Goal: Task Accomplishment & Management: Use online tool/utility

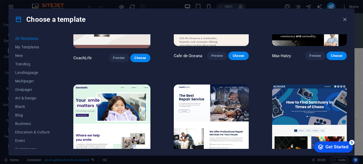
scroll to position [1458, 0]
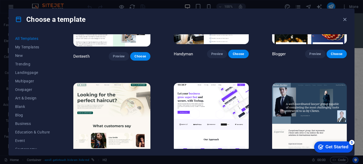
drag, startPoint x: 346, startPoint y: 64, endPoint x: 346, endPoint y: 71, distance: 6.4
click at [346, 82] on div "Nolan-Bahler Preview Choose" at bounding box center [309, 125] width 77 height 86
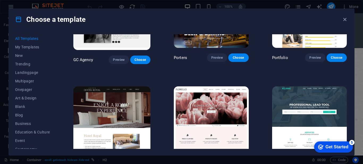
scroll to position [3896, 0]
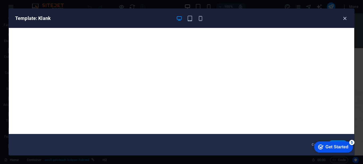
click at [344, 18] on icon "button" at bounding box center [344, 18] width 6 height 6
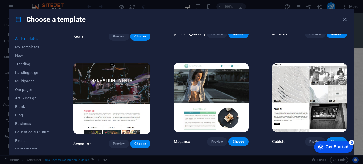
scroll to position [4605, 0]
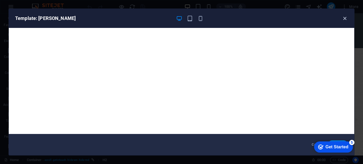
click at [344, 17] on icon "button" at bounding box center [344, 18] width 6 height 6
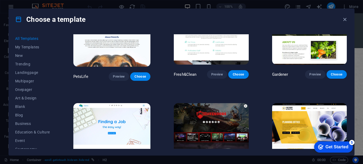
scroll to position [3706, 0]
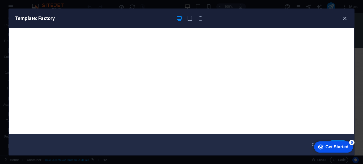
click at [344, 18] on icon "button" at bounding box center [344, 18] width 6 height 6
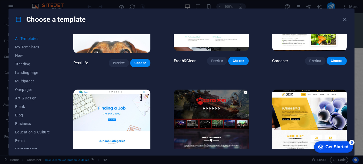
click at [347, 106] on div "All Templates My Templates New Trending Landingpage Multipager Onepager Art & D…" at bounding box center [181, 92] width 345 height 125
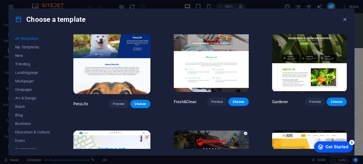
scroll to position [3679, 0]
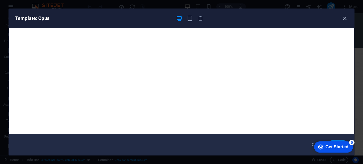
click at [343, 18] on icon "button" at bounding box center [344, 18] width 6 height 6
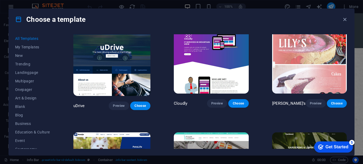
scroll to position [3570, 0]
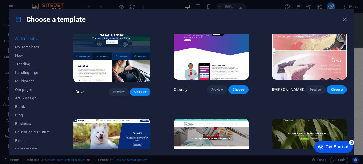
click at [227, 118] on img at bounding box center [211, 152] width 75 height 69
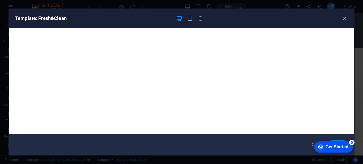
click at [343, 18] on icon "button" at bounding box center [344, 18] width 6 height 6
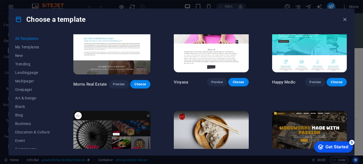
scroll to position [2262, 0]
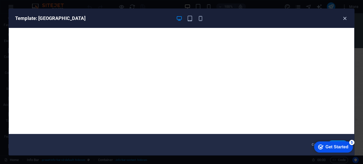
click at [344, 19] on icon "button" at bounding box center [344, 18] width 6 height 6
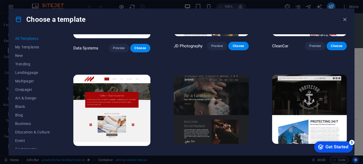
scroll to position [1975, 0]
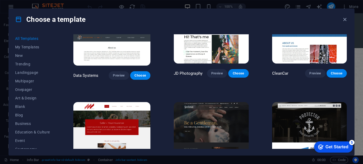
click at [120, 102] on img at bounding box center [111, 137] width 77 height 71
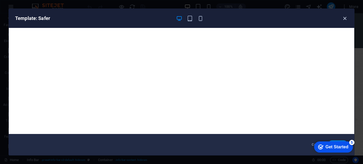
click at [344, 18] on icon "button" at bounding box center [344, 18] width 6 height 6
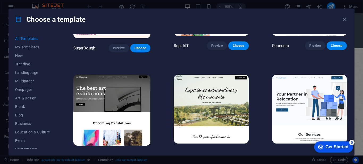
scroll to position [82, 0]
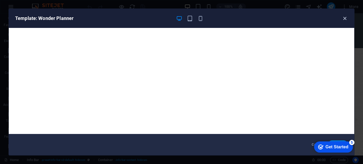
click at [344, 19] on icon "button" at bounding box center [344, 18] width 6 height 6
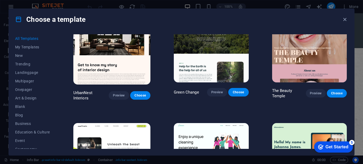
scroll to position [545, 0]
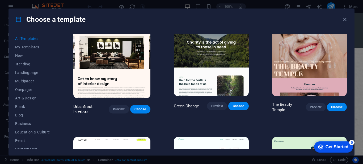
click at [228, 44] on img at bounding box center [211, 61] width 75 height 69
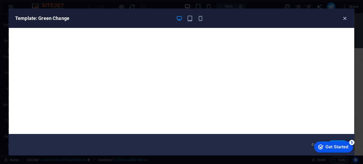
click at [344, 18] on icon "button" at bounding box center [344, 18] width 6 height 6
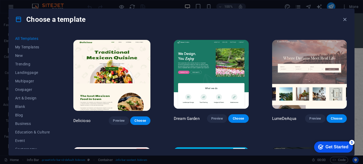
scroll to position [722, 0]
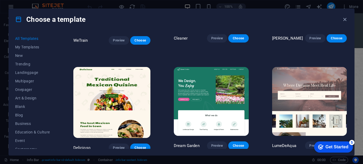
click at [347, 53] on div "All Templates My Templates New Trending Landingpage Multipager Onepager Art & D…" at bounding box center [181, 92] width 345 height 125
drag, startPoint x: 347, startPoint y: 50, endPoint x: 348, endPoint y: 54, distance: 4.5
click at [348, 54] on div "All Templates My Templates New Trending Landingpage Multipager Onepager Art & D…" at bounding box center [181, 92] width 345 height 125
click at [342, 66] on div "LumeDeAqua Preview Choose" at bounding box center [309, 109] width 77 height 86
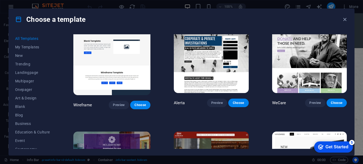
scroll to position [2711, 0]
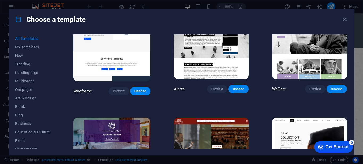
click at [127, 118] on img at bounding box center [111, 153] width 77 height 71
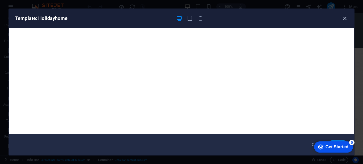
click at [345, 19] on icon "button" at bounding box center [344, 18] width 6 height 6
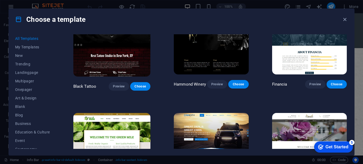
scroll to position [3052, 0]
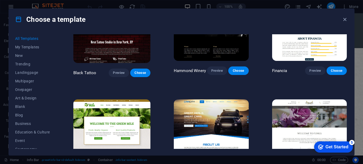
click at [141, 99] on img at bounding box center [111, 134] width 77 height 71
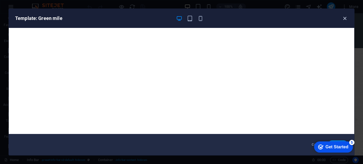
click at [343, 18] on icon "button" at bounding box center [344, 18] width 6 height 6
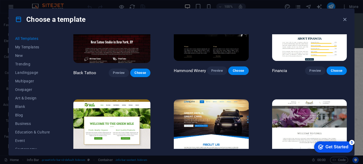
click at [229, 99] on img at bounding box center [211, 133] width 75 height 69
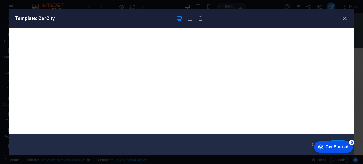
click at [344, 20] on icon "button" at bounding box center [344, 18] width 6 height 6
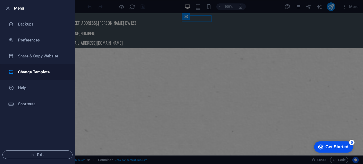
click at [21, 75] on h6 "Change Template" at bounding box center [42, 72] width 49 height 6
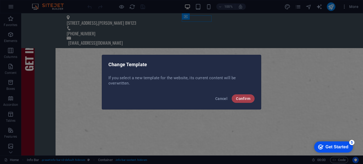
click at [248, 100] on span "Confirm" at bounding box center [243, 98] width 14 height 4
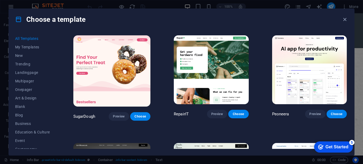
drag, startPoint x: 346, startPoint y: 36, endPoint x: 346, endPoint y: 41, distance: 5.3
click at [346, 41] on div "SugarDough Preview Choose RepairIT Preview Choose Peoneera Preview Choose Art M…" at bounding box center [209, 91] width 275 height 114
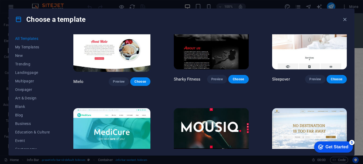
scroll to position [3379, 0]
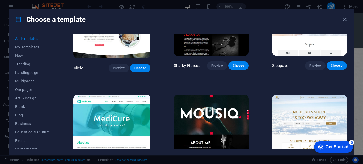
click at [292, 94] on img at bounding box center [309, 128] width 75 height 69
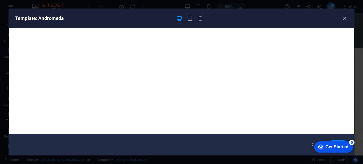
click at [345, 18] on icon "button" at bounding box center [344, 18] width 6 height 6
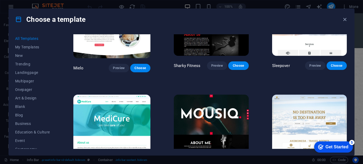
click at [121, 94] on img at bounding box center [111, 129] width 77 height 71
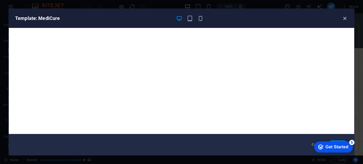
click at [344, 18] on icon "button" at bounding box center [344, 18] width 6 height 6
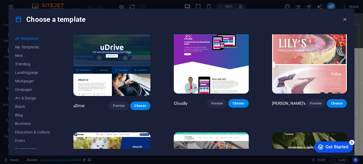
scroll to position [3570, 0]
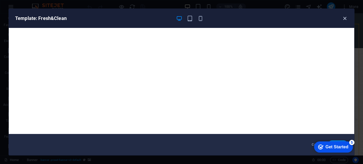
click at [343, 18] on icon "button" at bounding box center [344, 18] width 6 height 6
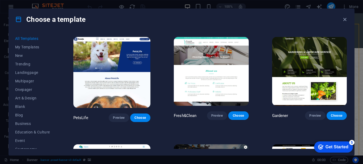
scroll to position [3679, 0]
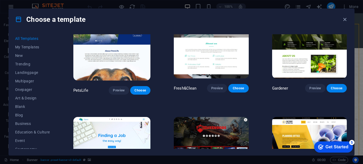
click at [97, 117] on img at bounding box center [111, 152] width 77 height 71
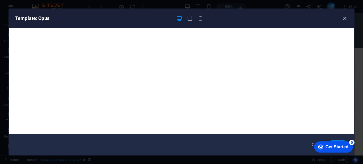
click at [342, 18] on icon "button" at bounding box center [344, 18] width 6 height 6
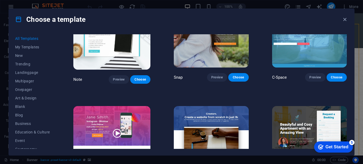
scroll to position [5273, 0]
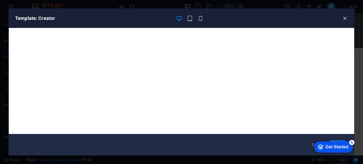
click at [343, 17] on icon "button" at bounding box center [344, 18] width 6 height 6
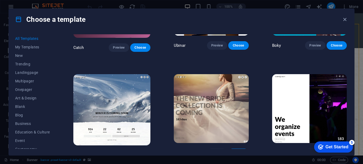
scroll to position [5668, 0]
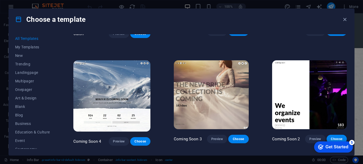
click at [348, 134] on div "All Templates My Templates New Trending Landingpage Multipager Onepager Art & D…" at bounding box center [181, 92] width 345 height 125
drag, startPoint x: 348, startPoint y: 134, endPoint x: 348, endPoint y: 109, distance: 25.2
click at [348, 109] on div "All Templates My Templates New Trending Landingpage Multipager Onepager Art & D…" at bounding box center [181, 92] width 345 height 125
click at [344, 19] on icon "button" at bounding box center [344, 19] width 6 height 6
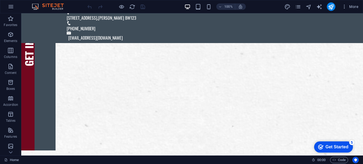
scroll to position [0, 0]
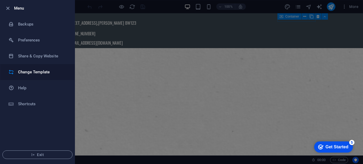
click at [24, 73] on h6 "Change Template" at bounding box center [42, 72] width 49 height 6
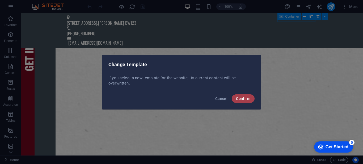
click at [242, 97] on span "Confirm" at bounding box center [243, 98] width 14 height 4
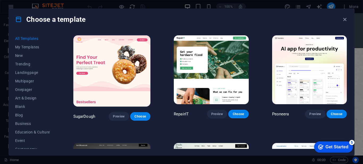
drag, startPoint x: 346, startPoint y: 35, endPoint x: 346, endPoint y: 39, distance: 4.3
click at [346, 39] on div "SugarDough Preview Choose RepairIT Preview Choose Peoneera Preview Choose Art M…" at bounding box center [209, 91] width 275 height 114
click at [316, 27] on div "Choose a template" at bounding box center [181, 19] width 345 height 21
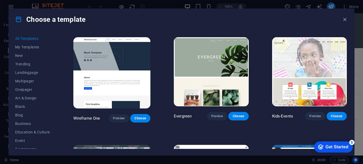
scroll to position [1785, 0]
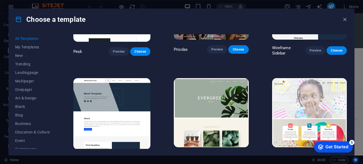
click at [120, 78] on img at bounding box center [111, 113] width 77 height 71
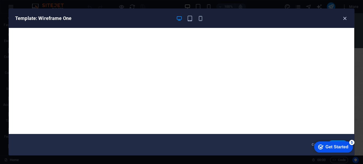
click at [343, 18] on icon "button" at bounding box center [344, 18] width 6 height 6
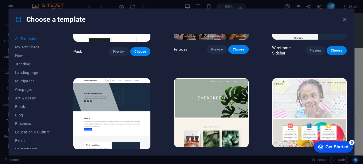
click at [140, 157] on span "Choose" at bounding box center [140, 159] width 12 height 4
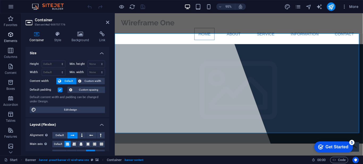
click at [9, 40] on p "Elements" at bounding box center [11, 41] width 14 height 4
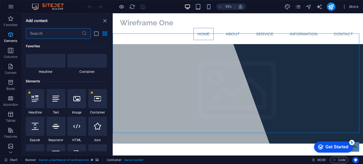
scroll to position [57, 0]
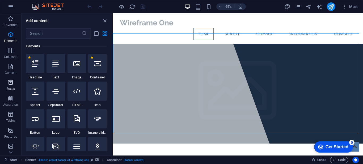
click at [16, 80] on span "Boxes" at bounding box center [10, 85] width 21 height 13
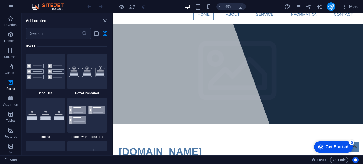
scroll to position [0, 0]
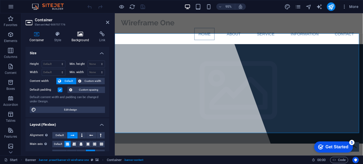
click at [79, 34] on icon at bounding box center [80, 33] width 26 height 5
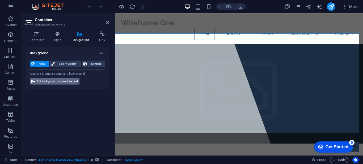
click at [50, 83] on span "Edit background on parent element" at bounding box center [57, 81] width 41 height 6
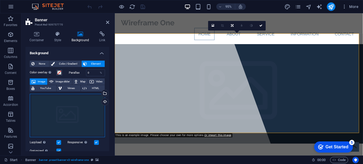
click at [50, 110] on div "Drag files here, click to choose files or select files from Files or our free s…" at bounding box center [67, 116] width 75 height 44
click at [50, 110] on body "getfuel.co.bw Start Favorites Elements Columns Content Boxes Accordion Tables F…" at bounding box center [181, 82] width 363 height 164
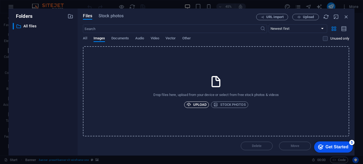
drag, startPoint x: 198, startPoint y: 105, endPoint x: 188, endPoint y: 103, distance: 10.8
click at [188, 103] on icon "button" at bounding box center [188, 104] width 5 height 5
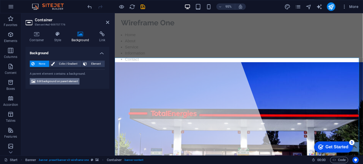
click at [49, 81] on span "Edit background on parent element" at bounding box center [57, 81] width 41 height 6
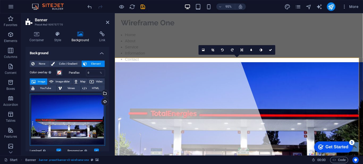
click at [62, 97] on div "Drag files here, click to choose files or select files from Files or our free s…" at bounding box center [67, 120] width 75 height 52
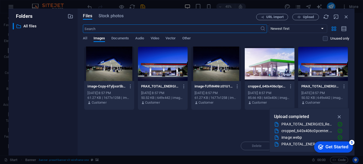
click at [210, 73] on div at bounding box center [216, 63] width 50 height 35
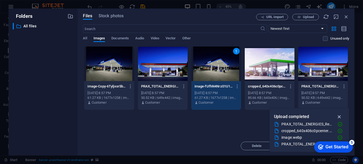
click at [338, 115] on icon "button" at bounding box center [339, 117] width 6 height 6
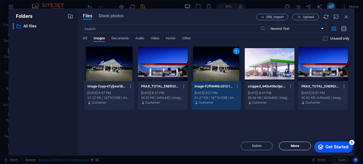
click at [298, 147] on span "Move" at bounding box center [294, 145] width 8 height 3
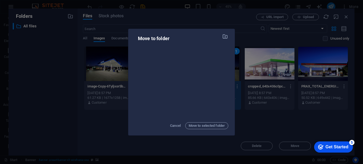
click at [208, 53] on div at bounding box center [181, 82] width 93 height 72
click at [174, 125] on span "Cancel" at bounding box center [175, 125] width 11 height 6
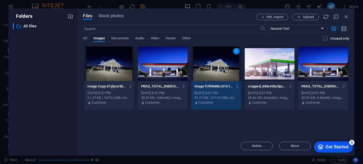
click at [213, 64] on div "1" at bounding box center [216, 63] width 50 height 35
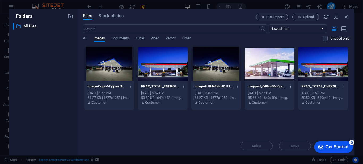
click at [213, 64] on div at bounding box center [216, 63] width 50 height 35
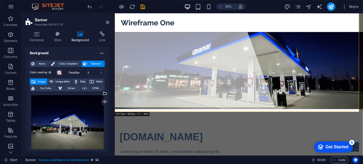
scroll to position [48, 0]
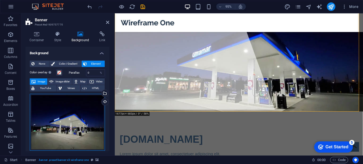
click at [69, 100] on div "Drag files here, click to choose files or select files from Files or our free s…" at bounding box center [67, 122] width 75 height 57
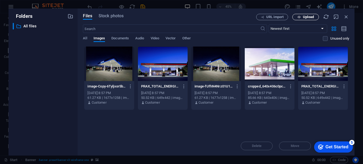
click at [306, 14] on button "Upload" at bounding box center [305, 17] width 27 height 6
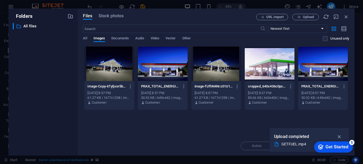
click at [316, 81] on div "PRAX_TOTAL_ENERGIES_Retail-649x4421-AWJbfftGnnOdGRe7Zm8Uew.jpg PRAX_TOTAL_ENERG…" at bounding box center [323, 94] width 50 height 27
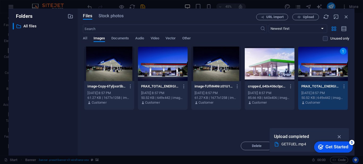
click at [278, 83] on div "cropped_640x406c0pcenter-Q1bkMcmh_tgMewa-HH2Y-w.webp cropped_640x406c0pcenter-Q…" at bounding box center [269, 86] width 43 height 8
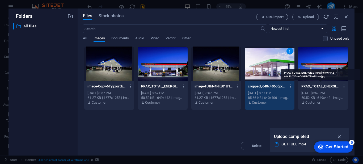
click at [305, 86] on p "PRAX_TOTAL_ENERGIES_Retail-649x4421-AWJbfftGnnOdGRe7Zm8Uew.jpg" at bounding box center [320, 86] width 38 height 5
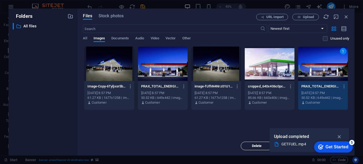
click at [247, 145] on span "Delete" at bounding box center [256, 145] width 27 height 3
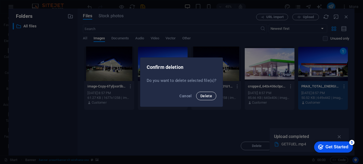
click at [207, 96] on span "Delete" at bounding box center [206, 96] width 12 height 4
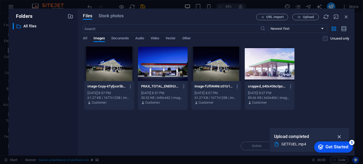
click at [340, 136] on icon "button" at bounding box center [339, 137] width 6 height 6
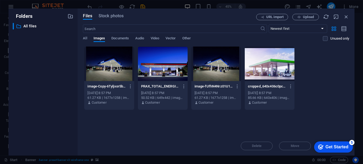
click at [275, 75] on div at bounding box center [269, 63] width 50 height 35
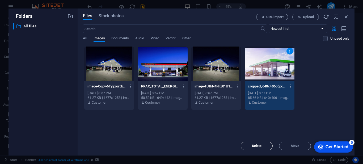
click at [261, 142] on button "Delete" at bounding box center [256, 145] width 32 height 8
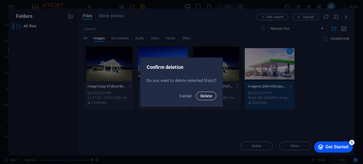
click at [204, 95] on span "Delete" at bounding box center [206, 96] width 12 height 4
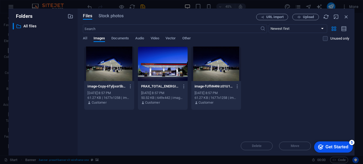
click at [209, 80] on div at bounding box center [216, 63] width 50 height 35
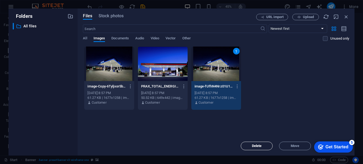
click at [252, 147] on span "Delete" at bounding box center [257, 145] width 10 height 3
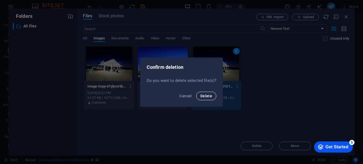
click at [210, 97] on span "Delete" at bounding box center [206, 96] width 12 height 4
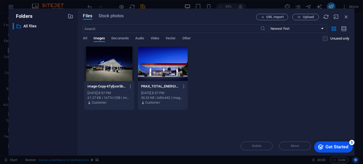
click at [160, 71] on div at bounding box center [163, 63] width 50 height 35
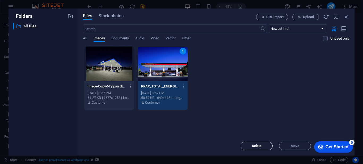
click at [244, 143] on button "Delete" at bounding box center [256, 145] width 32 height 8
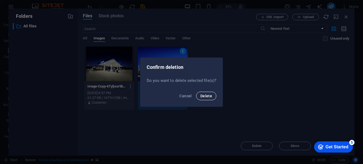
click at [205, 95] on span "Delete" at bounding box center [206, 96] width 12 height 4
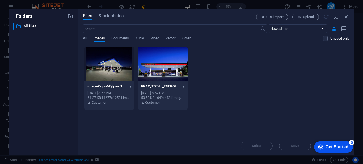
click at [99, 70] on div at bounding box center [109, 63] width 50 height 35
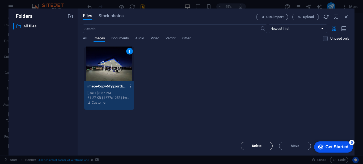
click at [254, 144] on span "Delete" at bounding box center [257, 145] width 10 height 3
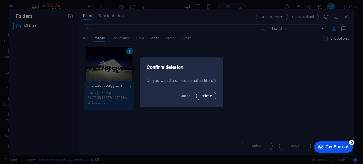
click at [201, 94] on span "Delete" at bounding box center [206, 96] width 12 height 4
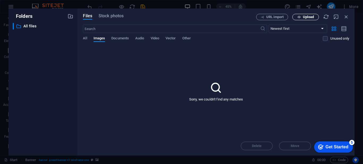
click at [301, 19] on button "Upload" at bounding box center [305, 17] width 27 height 6
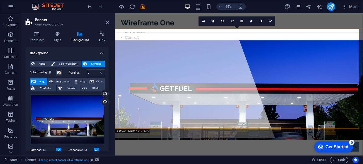
scroll to position [0, 0]
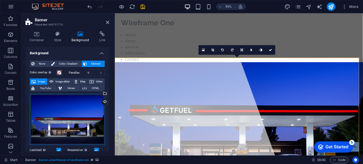
click at [73, 125] on div "Drag files here, click to choose files or select files from Files or our free s…" at bounding box center [67, 119] width 75 height 51
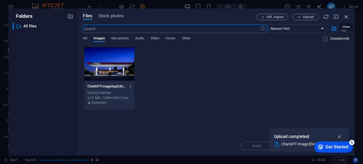
click at [347, 16] on icon "button" at bounding box center [346, 17] width 6 height 6
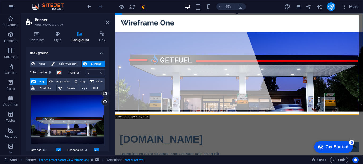
scroll to position [45, 0]
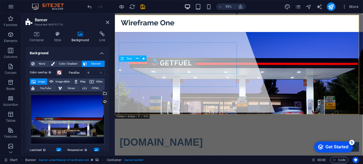
click at [212, 161] on div "Lorem ipsum dolor sit amet, consectetuer adipiscing elit. Aenean commodo ligula…" at bounding box center [245, 167] width 251 height 13
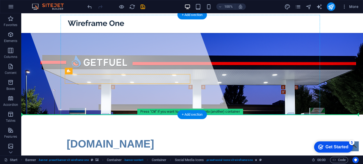
drag, startPoint x: 72, startPoint y: 80, endPoint x: 162, endPoint y: 95, distance: 91.7
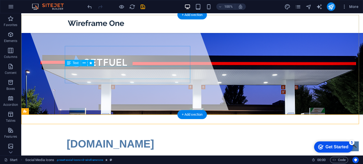
click at [115, 156] on div "Lorem ipsum dolor sit amet, consectetuer adipiscing elit. Aenean commodo ligula…" at bounding box center [192, 162] width 251 height 13
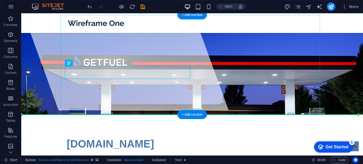
drag, startPoint x: 115, startPoint y: 70, endPoint x: 106, endPoint y: 92, distance: 24.4
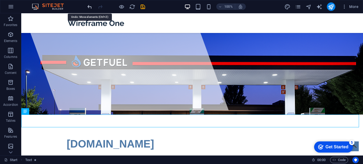
click at [91, 7] on icon "undo" at bounding box center [90, 7] width 6 height 6
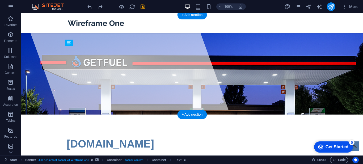
drag, startPoint x: 89, startPoint y: 76, endPoint x: 65, endPoint y: 81, distance: 24.5
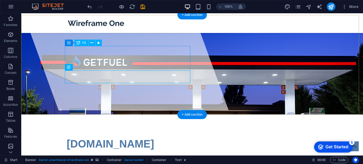
click at [120, 138] on span "[DOMAIN_NAME]" at bounding box center [110, 144] width 87 height 12
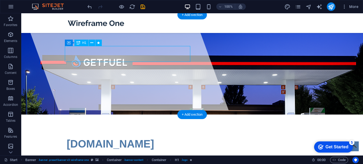
click at [149, 136] on div "[DOMAIN_NAME]" at bounding box center [192, 144] width 251 height 16
click at [139, 136] on div "[DOMAIN_NAME]" at bounding box center [192, 144] width 251 height 16
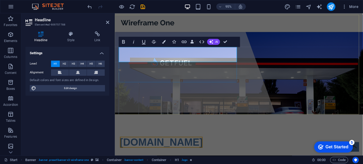
click at [186, 143] on span "[DOMAIN_NAME]" at bounding box center [163, 149] width 87 height 12
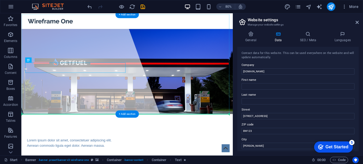
drag, startPoint x: 57, startPoint y: 81, endPoint x: 58, endPoint y: 93, distance: 12.2
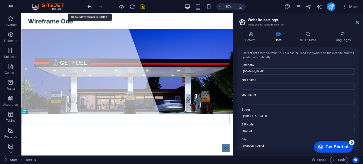
click at [88, 7] on icon "undo" at bounding box center [90, 7] width 6 height 6
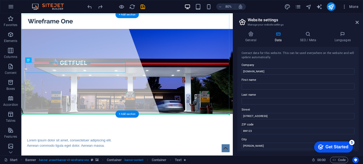
drag, startPoint x: 49, startPoint y: 74, endPoint x: 33, endPoint y: 92, distance: 24.8
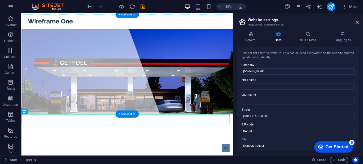
drag, startPoint x: 48, startPoint y: 124, endPoint x: 29, endPoint y: 102, distance: 29.4
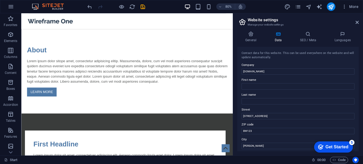
scroll to position [252, 0]
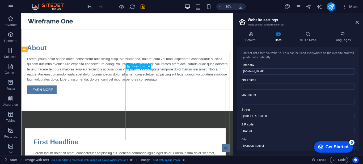
click at [136, 66] on span "Image" at bounding box center [135, 66] width 7 height 3
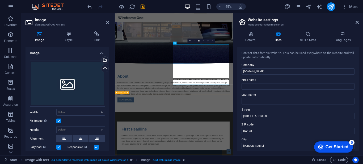
scroll to position [348, 0]
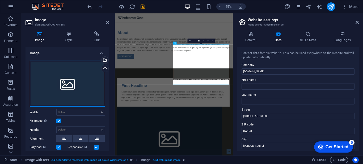
click at [70, 78] on div "Drag files here, click to choose files or select files from Files or our free s…" at bounding box center [67, 84] width 75 height 46
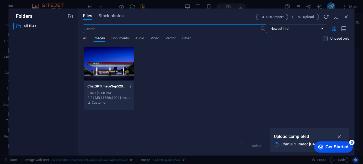
scroll to position [1180, 0]
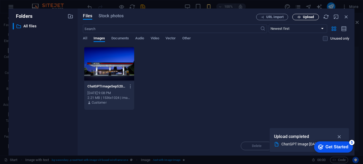
click at [304, 17] on span "Upload" at bounding box center [308, 16] width 11 height 3
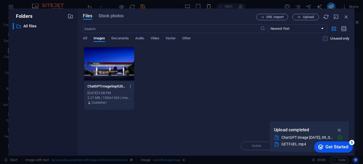
drag, startPoint x: 327, startPoint y: 126, endPoint x: 323, endPoint y: 104, distance: 22.1
click at [323, 104] on div "Folders ​ All files All files Files Stock photos URL import Upload ​ Newest fir…" at bounding box center [181, 82] width 363 height 164
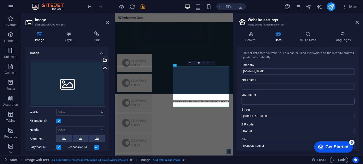
scroll to position [299, 0]
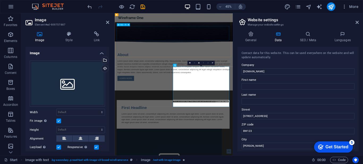
click at [205, 116] on div "Lorem ipsum dolor sitope amet, consectetur adipisicing elitip. Massumenda, dolo…" at bounding box center [245, 132] width 251 height 32
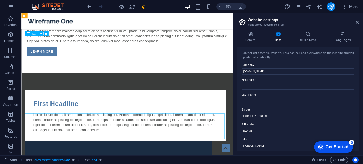
scroll to position [203, 0]
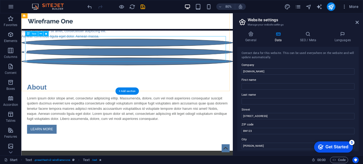
click at [193, 116] on div "Lorem ipsum dolor sitope amet, consectetur adipisicing elitip. Massumenda, dolo…" at bounding box center [153, 132] width 251 height 32
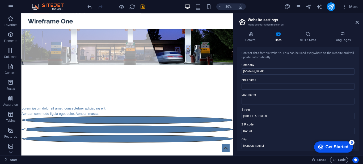
scroll to position [114, 0]
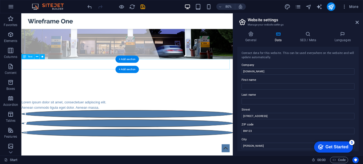
click at [121, 122] on div "Lorem ipsum dolor sit amet, consectetuer adipiscing elit. Aenean commodo ligula…" at bounding box center [153, 128] width 264 height 13
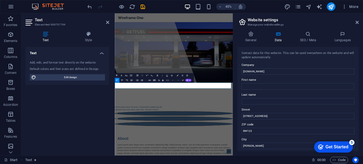
click at [76, 65] on div "Add, edit, and format text directly on the website. Default colors and font siz…" at bounding box center [67, 70] width 84 height 28
click at [46, 33] on icon at bounding box center [45, 33] width 40 height 5
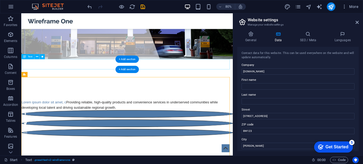
click at [77, 122] on div "Lorem ipsum dolor sit amet, c Providing reliable, high-quality products and con…" at bounding box center [153, 128] width 264 height 13
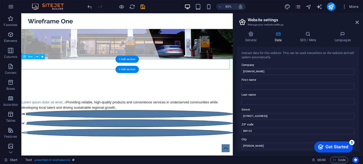
click at [77, 122] on div "Lorem ipsum dolor sit amet, c Providing reliable, high-quality products and con…" at bounding box center [153, 128] width 264 height 13
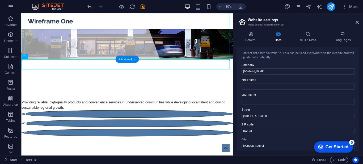
drag, startPoint x: 45, startPoint y: 71, endPoint x: 27, endPoint y: 41, distance: 34.8
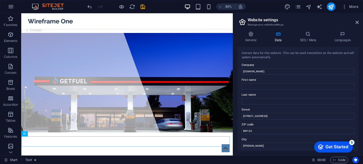
scroll to position [5, 0]
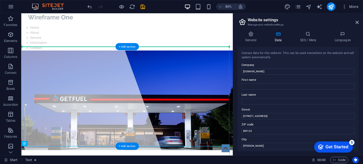
drag, startPoint x: 45, startPoint y: 156, endPoint x: 35, endPoint y: 86, distance: 71.4
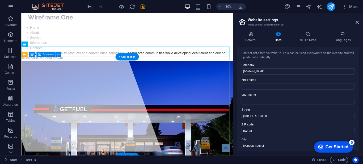
drag, startPoint x: 46, startPoint y: 57, endPoint x: 29, endPoint y: 82, distance: 29.7
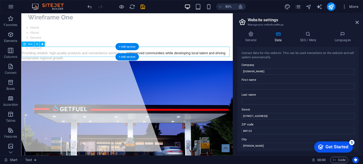
click at [277, 60] on div "Providing reliable, high-quality products and convenience services in underserv…" at bounding box center [153, 66] width 264 height 13
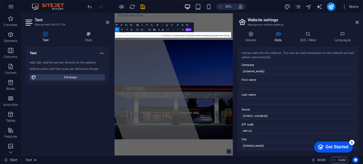
click at [122, 64] on span "Providing reliable, high-quality products and convenience services in underserv…" at bounding box center [242, 66] width 255 height 11
click at [362, 31] on nav "Home About Service Information Contact" at bounding box center [246, 44] width 262 height 32
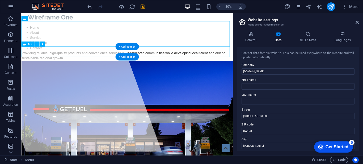
click at [110, 65] on div "Providing reliable, high-quality products and convenience services in underserv…" at bounding box center [153, 66] width 264 height 13
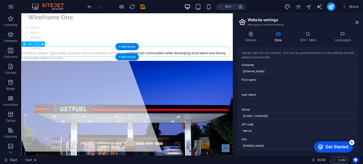
click at [95, 62] on div "Providing reliable, high-quality products and convenience services in underserv…" at bounding box center [153, 66] width 264 height 13
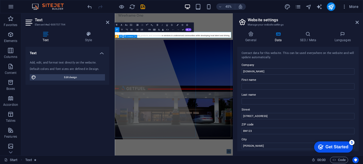
click at [169, 116] on div at bounding box center [171, 166] width 285 height 316
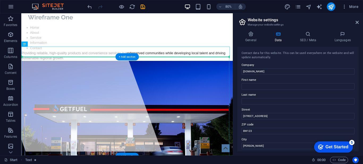
drag, startPoint x: 45, startPoint y: 57, endPoint x: 24, endPoint y: 91, distance: 39.6
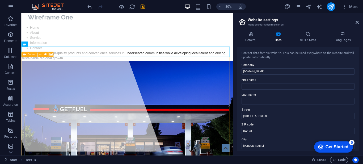
click at [29, 54] on span "Banner" at bounding box center [31, 54] width 8 height 3
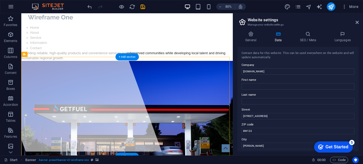
drag, startPoint x: 50, startPoint y: 68, endPoint x: 33, endPoint y: 98, distance: 34.2
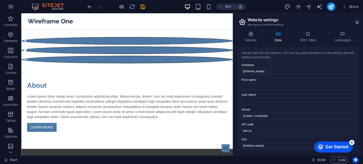
scroll to position [195, 0]
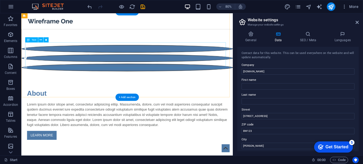
click at [192, 124] on div "Lorem ipsum dolor sitope amet, consectetur adipisicing elitip. Massumenda, dolo…" at bounding box center [153, 140] width 251 height 32
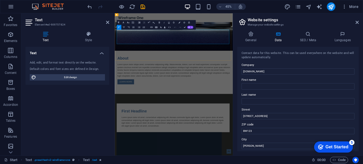
click at [303, 124] on p "Lorem ipsum dolor sitope amet, consectetur adipisicing elitip. Massumenda, dolo…" at bounding box center [245, 140] width 251 height 32
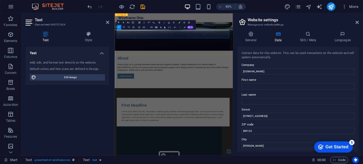
click at [312, 103] on div "About Getfuel (Pty) Ltd is a proudly Botswana-based general supplies company, i…" at bounding box center [246, 133] width 262 height 94
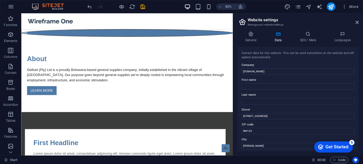
scroll to position [232, 0]
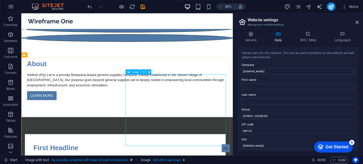
click at [132, 72] on span "Image" at bounding box center [135, 72] width 7 height 3
click at [143, 72] on icon at bounding box center [143, 72] width 2 height 5
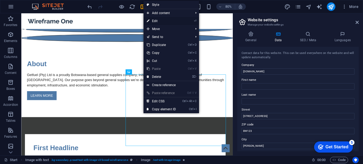
click at [157, 18] on link "⏎ Edit" at bounding box center [161, 21] width 36 height 8
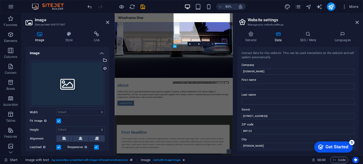
scroll to position [329, 0]
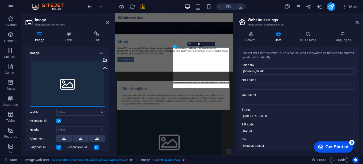
click at [82, 88] on div "Drag files here, click to choose files or select files from Files or our free s…" at bounding box center [67, 84] width 75 height 46
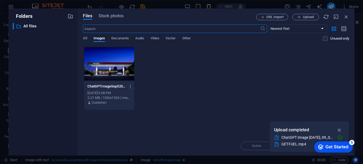
scroll to position [963, 0]
click at [156, 38] on span "Video" at bounding box center [154, 38] width 8 height 7
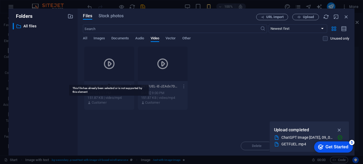
click at [122, 64] on div at bounding box center [109, 63] width 50 height 35
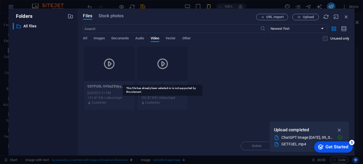
click at [151, 65] on div at bounding box center [163, 63] width 50 height 35
click at [340, 130] on icon "button" at bounding box center [339, 130] width 6 height 6
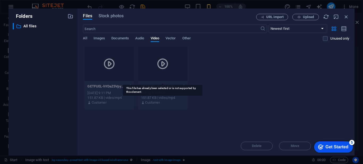
click at [160, 70] on icon at bounding box center [162, 63] width 13 height 13
click at [137, 54] on div "GETFUEL-hYDaZ5VpymW-zkddwpxpNg.mp4 GETFUEL-hYDaZ5VpymW-zkddwpxpNg.mp4 Sep 5, 20…" at bounding box center [216, 78] width 266 height 64
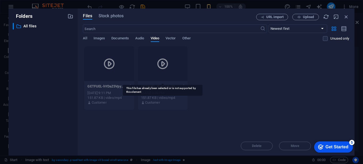
click at [156, 53] on div at bounding box center [163, 63] width 50 height 35
click at [346, 16] on icon "button" at bounding box center [346, 17] width 6 height 6
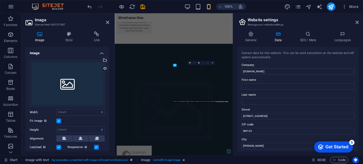
scroll to position [287, 0]
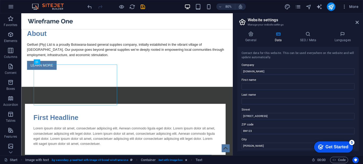
scroll to position [272, 0]
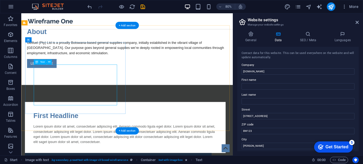
click at [123, 152] on div "Lorem ipsum dolor sit amet, consectetuer adipiscing elit. Aenean commodo ligula…" at bounding box center [150, 164] width 229 height 25
click at [118, 152] on div "Lorem ipsum dolor sit amet, consectetuer adipiscing elit. Aenean commodo ligula…" at bounding box center [150, 164] width 229 height 25
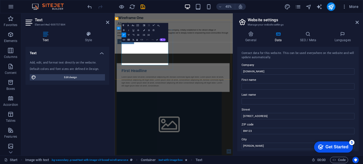
click at [210, 152] on p "Lorem ipsum dolor sit amet, consectetuer adipiscing elit. Aenean commodo ligula…" at bounding box center [244, 164] width 229 height 25
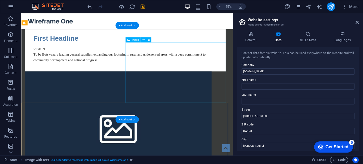
scroll to position [272, 0]
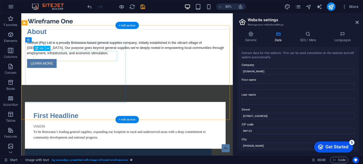
click at [96, 135] on div "First Headline" at bounding box center [150, 141] width 229 height 13
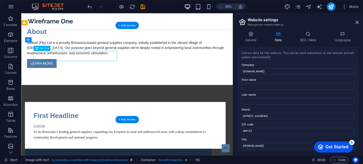
click at [96, 135] on div "First Headline" at bounding box center [150, 141] width 229 height 13
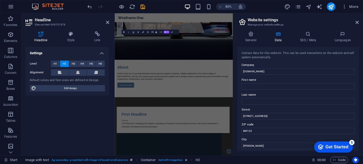
scroll to position [369, 0]
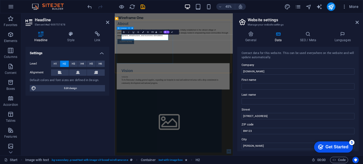
click at [161, 124] on div "Vision VISION To be Botswana’s leading general supplies, expanding our footprin…" at bounding box center [244, 153] width 251 height 58
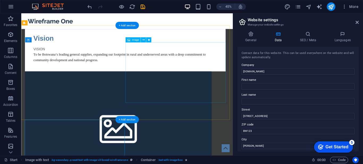
scroll to position [272, 0]
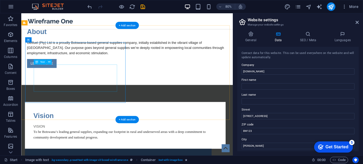
click at [58, 152] on div "VISION To be Botswana’s leading general supplies, expanding our footprint in ru…" at bounding box center [150, 162] width 229 height 20
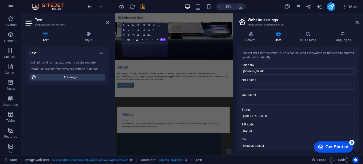
scroll to position [369, 0]
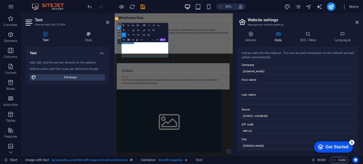
click at [155, 152] on p "VISION" at bounding box center [244, 155] width 229 height 6
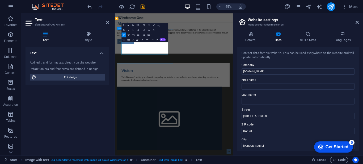
click at [157, 124] on div "Vision To be Botswana’s leading general supplies, expanding our footprint in ru…" at bounding box center [244, 150] width 251 height 52
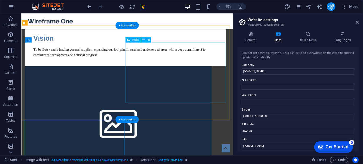
scroll to position [272, 0]
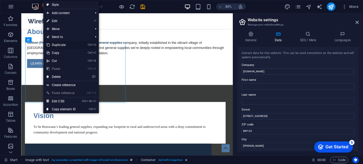
click at [56, 43] on link "Ctrl D Duplicate" at bounding box center [61, 45] width 36 height 8
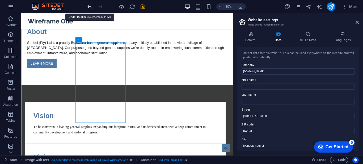
click at [87, 5] on icon "undo" at bounding box center [90, 7] width 6 height 6
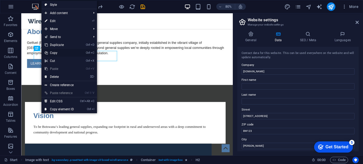
drag, startPoint x: 54, startPoint y: 52, endPoint x: 50, endPoint y: 52, distance: 4.0
click at [50, 52] on link "Ctrl C Copy" at bounding box center [59, 53] width 36 height 8
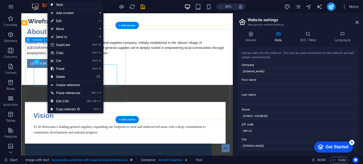
click at [49, 124] on div "Vision To be Botswana’s leading general supplies, expanding our footprint in ru…" at bounding box center [150, 150] width 251 height 52
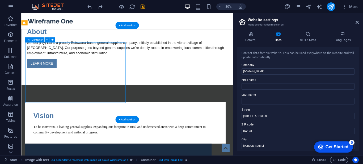
click at [49, 124] on div "Vision To be Botswana’s leading general supplies, expanding our footprint in ru…" at bounding box center [150, 150] width 251 height 52
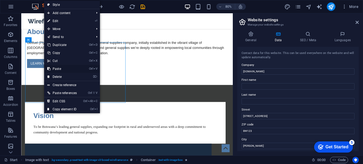
click at [57, 71] on link "Ctrl V Paste" at bounding box center [62, 69] width 36 height 8
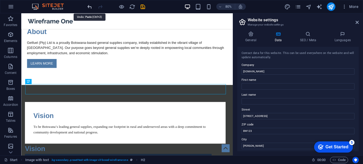
click at [88, 7] on icon "undo" at bounding box center [90, 7] width 6 height 6
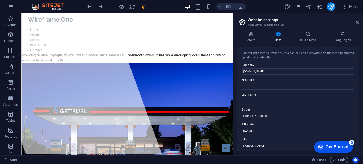
scroll to position [0, 0]
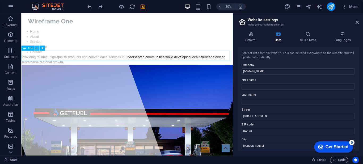
click at [37, 48] on icon at bounding box center [37, 48] width 2 height 5
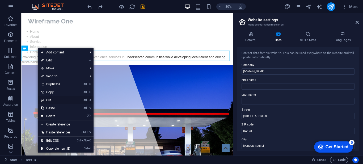
click at [49, 102] on link "Ctrl X Cut" at bounding box center [56, 100] width 36 height 8
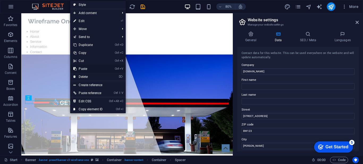
click at [79, 69] on link "Ctrl V Paste" at bounding box center [88, 69] width 36 height 8
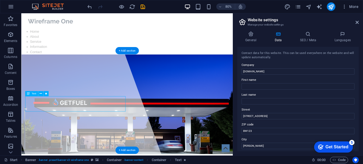
drag, startPoint x: 39, startPoint y: 124, endPoint x: 39, endPoint y: 133, distance: 9.0
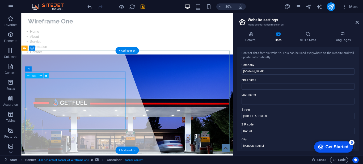
drag, startPoint x: 96, startPoint y: 153, endPoint x: 81, endPoint y: 155, distance: 14.8
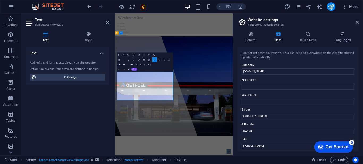
drag, startPoint x: 188, startPoint y: 200, endPoint x: 129, endPoint y: 187, distance: 60.5
drag, startPoint x: 192, startPoint y: 203, endPoint x: 118, endPoint y: 184, distance: 76.3
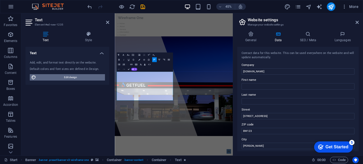
click at [79, 77] on span "Edit design" at bounding box center [71, 77] width 66 height 6
select select "px"
select select "400"
select select "px"
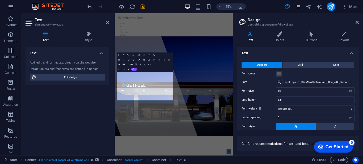
click at [278, 81] on div at bounding box center [278, 81] width 3 height 3
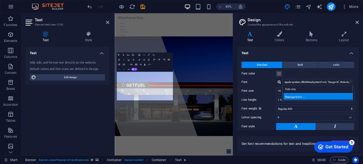
click at [290, 94] on div "Manage fonts →" at bounding box center [318, 96] width 70 height 7
select select "popularity"
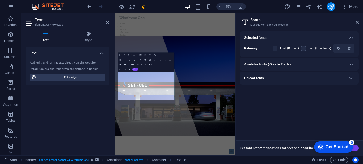
click at [317, 63] on div "Available fonts (Google Fonts)" at bounding box center [294, 64] width 101 height 6
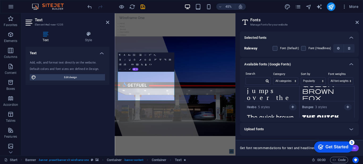
scroll to position [855, 0]
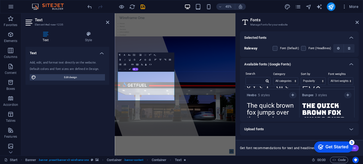
click at [337, 109] on textarea "The quick brown fox jumps over the lazy dog." at bounding box center [326, 114] width 55 height 29
click at [346, 95] on icon "button" at bounding box center [347, 94] width 2 height 3
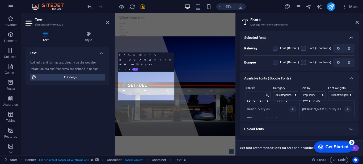
click at [350, 36] on icon at bounding box center [351, 38] width 6 height 6
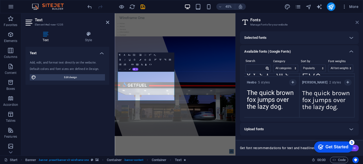
drag, startPoint x: 356, startPoint y: 24, endPoint x: 198, endPoint y: 55, distance: 160.4
click at [356, 24] on icon at bounding box center [356, 22] width 3 height 4
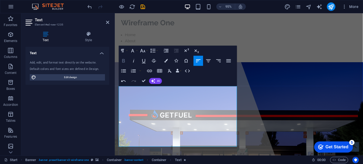
click at [123, 61] on icon "button" at bounding box center [123, 61] width 6 height 6
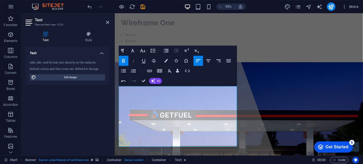
click at [132, 60] on icon "button" at bounding box center [134, 61] width 6 height 6
click at [137, 50] on button "Font Family" at bounding box center [134, 51] width 10 height 10
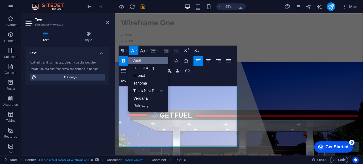
scroll to position [0, 0]
click at [137, 76] on link "Impact" at bounding box center [148, 76] width 40 height 8
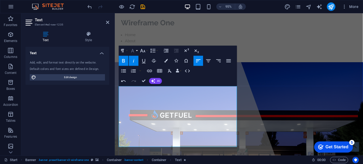
click at [134, 50] on icon "button" at bounding box center [133, 51] width 6 height 6
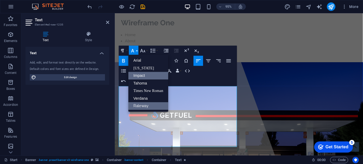
click at [141, 105] on link "Raleway" at bounding box center [148, 106] width 40 height 8
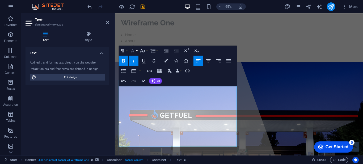
click at [136, 51] on button "Font Family" at bounding box center [134, 51] width 10 height 10
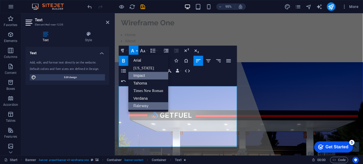
click at [138, 75] on link "Impact" at bounding box center [148, 76] width 40 height 8
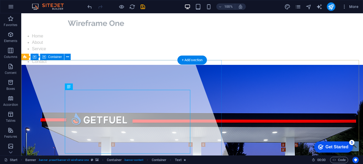
click at [191, 143] on div at bounding box center [118, 84] width 222 height 142
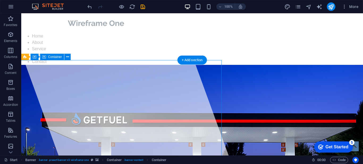
click at [191, 143] on div at bounding box center [118, 84] width 222 height 142
select select "%"
select select "px"
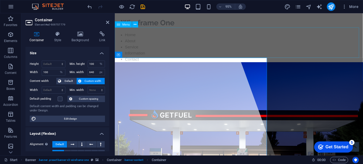
click at [322, 50] on nav "Home About Service Information Contact" at bounding box center [245, 49] width 261 height 32
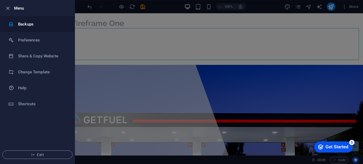
click at [22, 25] on h6 "Backups" at bounding box center [42, 24] width 49 height 6
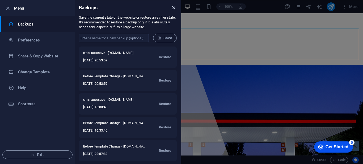
click at [173, 8] on icon "close" at bounding box center [173, 8] width 6 height 6
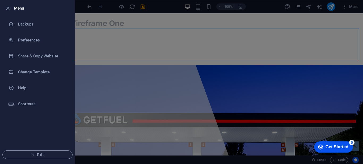
click at [352, 7] on div at bounding box center [181, 82] width 363 height 164
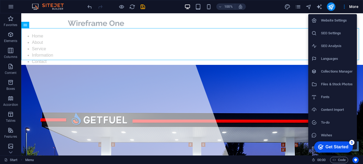
click at [250, 22] on div at bounding box center [181, 82] width 363 height 164
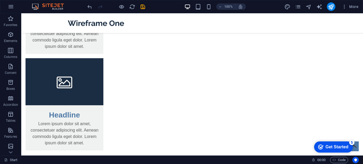
scroll to position [815, 0]
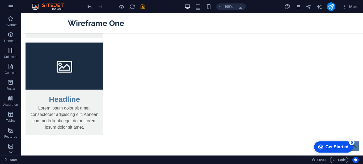
click at [11, 154] on icon at bounding box center [10, 151] width 7 height 7
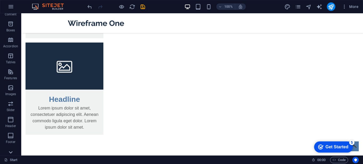
scroll to position [97, 0]
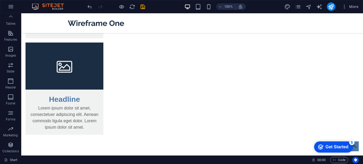
click at [11, 154] on span "Collections" at bounding box center [10, 147] width 21 height 13
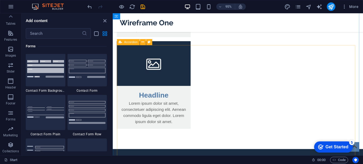
scroll to position [4859, 0]
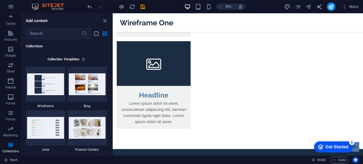
click at [10, 16] on icon at bounding box center [11, 16] width 4 height 2
click at [10, 16] on icon "button" at bounding box center [10, 18] width 6 height 6
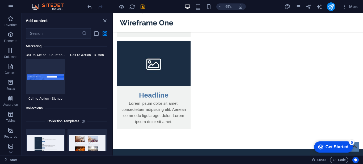
click at [10, 16] on icon "button" at bounding box center [10, 18] width 6 height 6
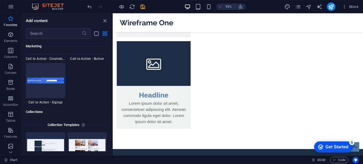
click at [10, 16] on icon "button" at bounding box center [10, 18] width 6 height 6
click at [105, 20] on icon "close panel" at bounding box center [105, 21] width 6 height 6
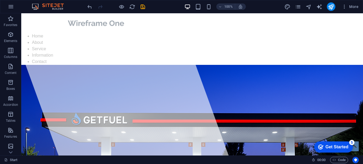
scroll to position [6, 0]
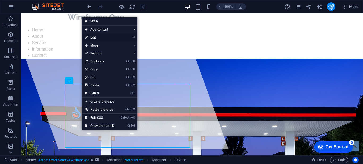
click at [89, 36] on link "⏎ Edit" at bounding box center [100, 37] width 36 height 8
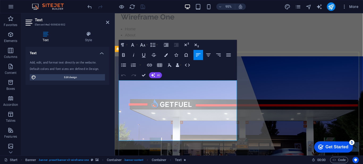
drag, startPoint x: 189, startPoint y: 145, endPoint x: 120, endPoint y: 130, distance: 70.4
drag, startPoint x: 187, startPoint y: 143, endPoint x: 119, endPoint y: 130, distance: 68.8
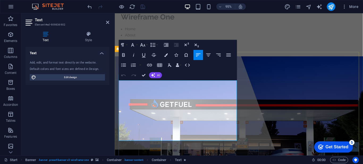
click at [124, 55] on icon "button" at bounding box center [123, 54] width 3 height 3
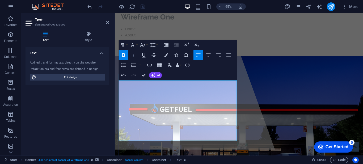
click at [133, 54] on icon "button" at bounding box center [134, 55] width 6 height 6
click at [170, 64] on icon "button" at bounding box center [170, 65] width 6 height 6
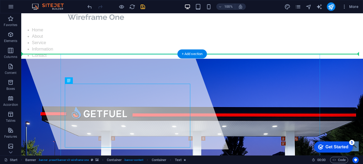
drag, startPoint x: 89, startPoint y: 94, endPoint x: 59, endPoint y: 55, distance: 49.6
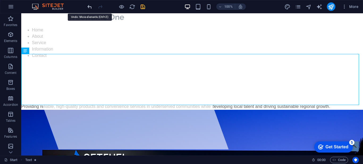
click at [91, 7] on icon "undo" at bounding box center [90, 7] width 6 height 6
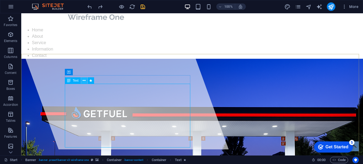
click at [84, 80] on icon at bounding box center [84, 81] width 3 height 6
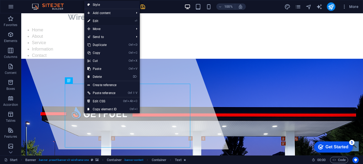
click at [97, 18] on link "⏎ Edit" at bounding box center [102, 21] width 36 height 8
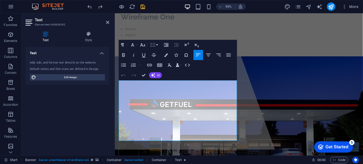
click at [151, 46] on icon "button" at bounding box center [152, 45] width 5 height 4
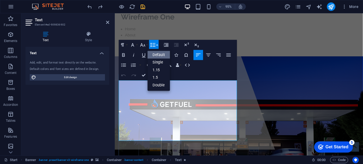
scroll to position [0, 0]
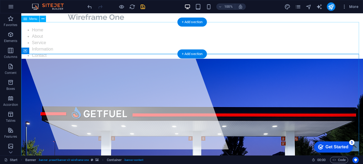
drag, startPoint x: 362, startPoint y: 45, endPoint x: 229, endPoint y: 31, distance: 133.9
click at [229, 31] on nav "Home About Service Information Contact" at bounding box center [191, 43] width 341 height 32
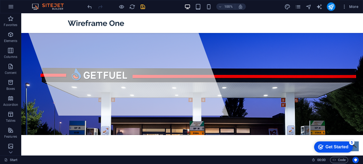
scroll to position [43, 0]
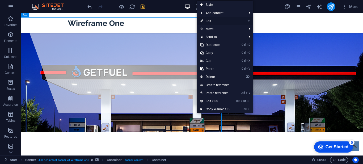
click at [206, 21] on link "⏎ Edit" at bounding box center [215, 21] width 36 height 8
select select "%"
select select "px"
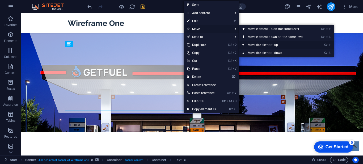
click at [258, 45] on link "Ctrl ⬆ Move the element up" at bounding box center [276, 45] width 75 height 8
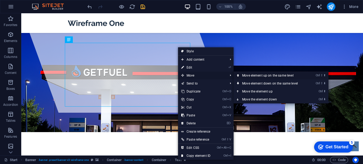
click at [245, 75] on link "Ctrl ⇧ ⬆ Move element up on the same level" at bounding box center [270, 75] width 75 height 8
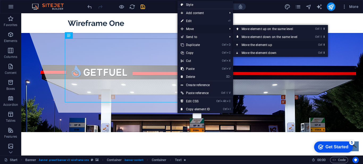
click at [260, 44] on link "Ctrl ⬆ Move the element up" at bounding box center [270, 45] width 75 height 8
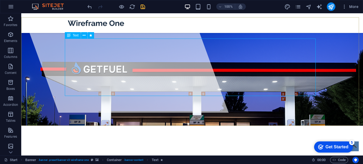
click at [69, 36] on icon at bounding box center [69, 35] width 4 height 6
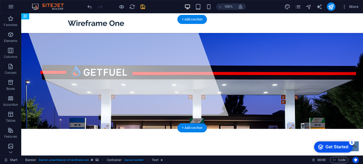
drag, startPoint x: 90, startPoint y: 49, endPoint x: 62, endPoint y: 33, distance: 32.0
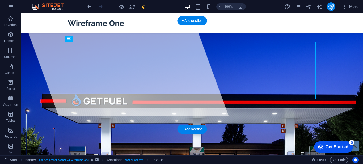
scroll to position [39, 0]
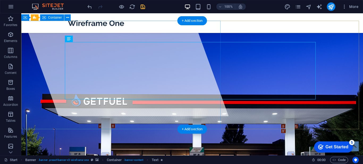
click at [68, 83] on div at bounding box center [118, 45] width 222 height 142
click at [66, 89] on div at bounding box center [118, 45] width 222 height 142
select select "%"
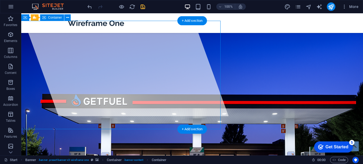
select select "%"
select select "px"
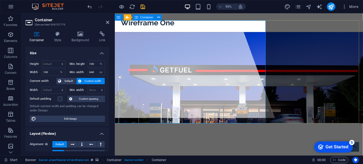
click at [123, 91] on div at bounding box center [171, 48] width 224 height 149
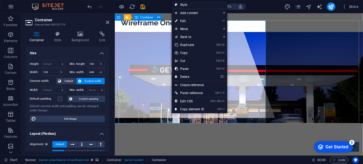
scroll to position [39, 2]
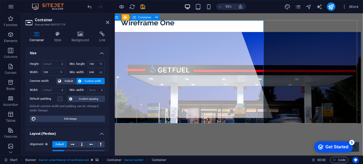
click at [174, 92] on div at bounding box center [169, 48] width 224 height 149
click at [97, 144] on button at bounding box center [101, 144] width 8 height 6
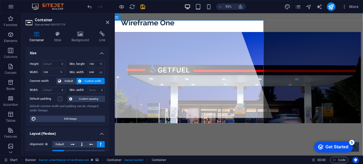
click at [97, 144] on button at bounding box center [101, 144] width 8 height 6
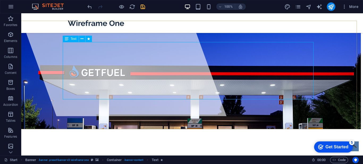
click at [73, 39] on span "Text" at bounding box center [74, 38] width 6 height 3
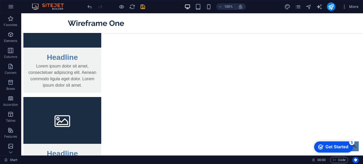
scroll to position [655, 2]
